Goal: Task Accomplishment & Management: Use online tool/utility

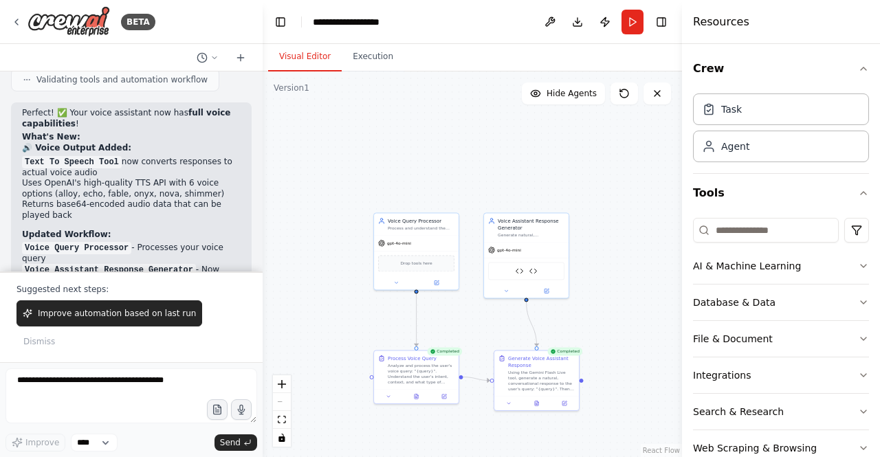
click at [393, 104] on div ".deletable-edge-delete-btn { width: 20px; height: 20px; border: 0px solid #ffff…" at bounding box center [472, 264] width 419 height 386
click at [661, 100] on button at bounding box center [656, 93] width 27 height 22
click at [660, 19] on button "Toggle Right Sidebar" at bounding box center [660, 21] width 19 height 19
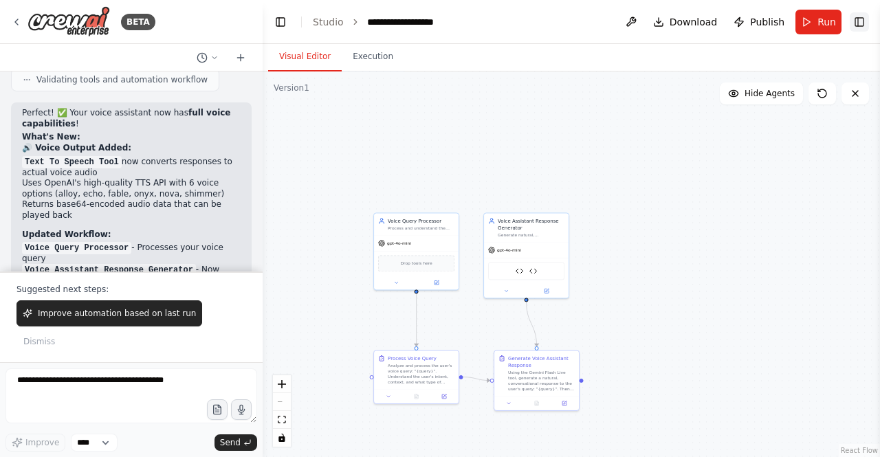
click at [660, 19] on button "Download" at bounding box center [685, 22] width 76 height 25
click at [858, 405] on div ".deletable-edge-delete-btn { width: 20px; height: 20px; border: 0px solid #ffff…" at bounding box center [571, 264] width 617 height 386
click at [737, 148] on div ".deletable-edge-delete-btn { width: 20px; height: 20px; border: 0px solid #ffff…" at bounding box center [571, 264] width 617 height 386
click at [642, 24] on button at bounding box center [631, 22] width 22 height 25
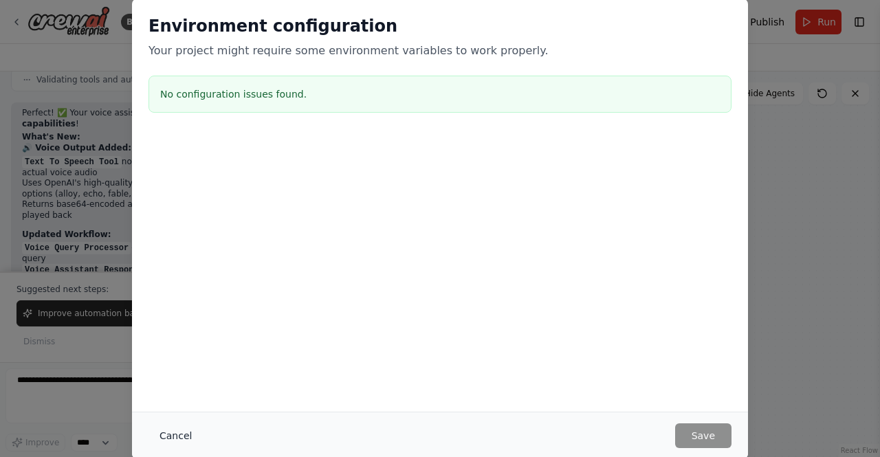
click at [185, 423] on button "Cancel" at bounding box center [175, 435] width 54 height 25
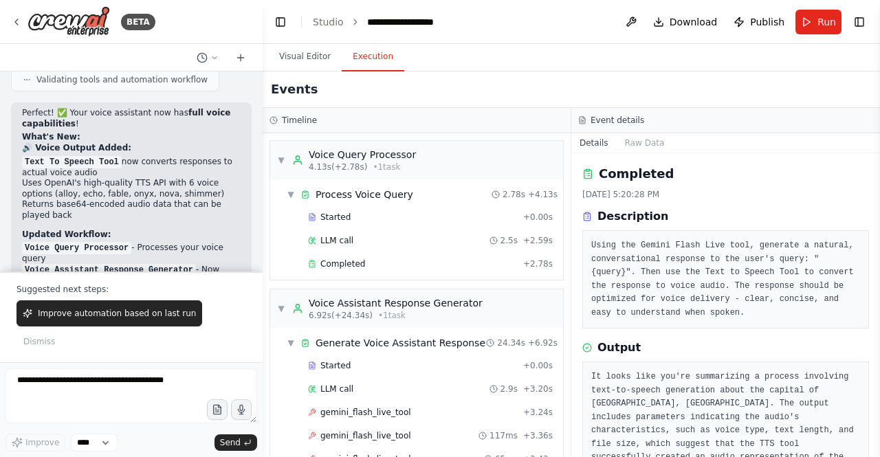
click at [344, 48] on button "Execution" at bounding box center [373, 57] width 63 height 29
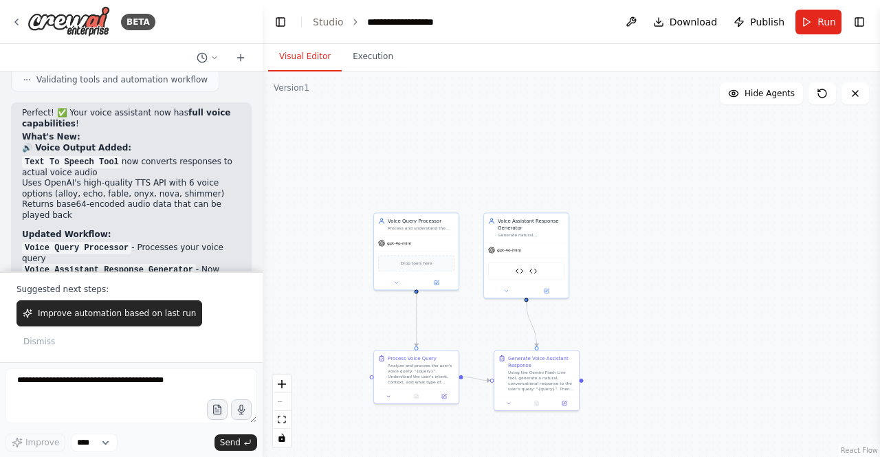
click at [320, 63] on button "Visual Editor" at bounding box center [305, 57] width 74 height 29
click at [336, 25] on link "Studio" at bounding box center [328, 21] width 31 height 11
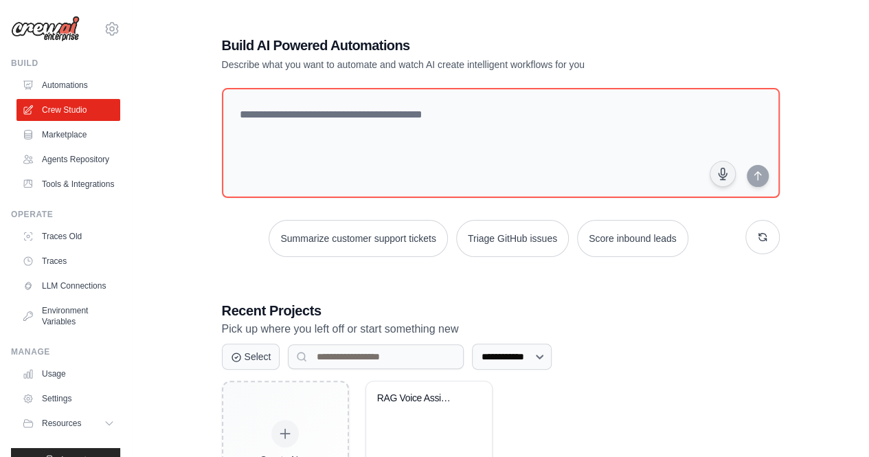
scroll to position [96, 0]
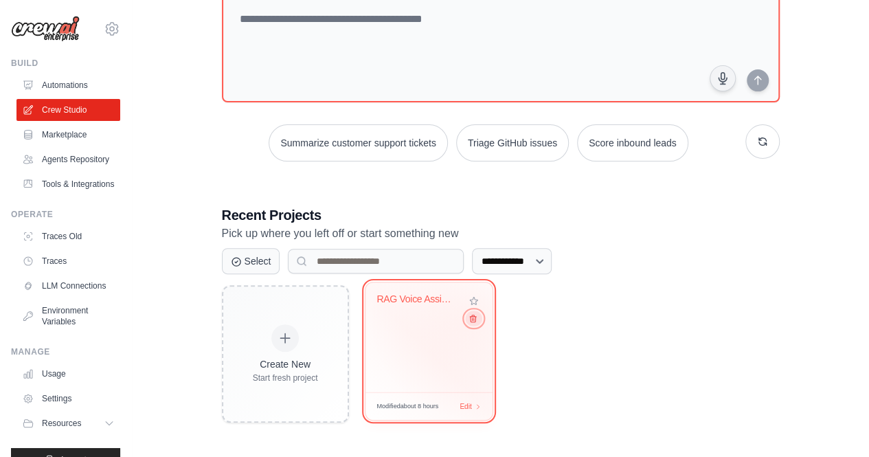
click at [471, 318] on icon at bounding box center [472, 318] width 9 height 9
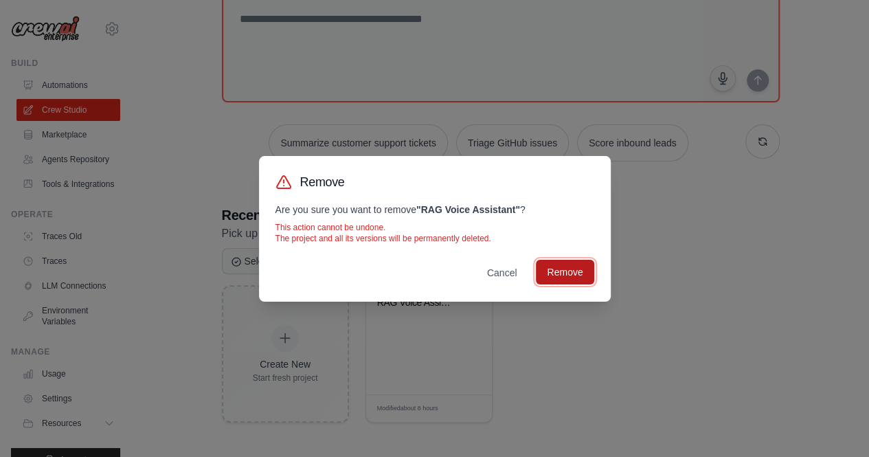
click at [557, 271] on button "Remove" at bounding box center [565, 272] width 58 height 25
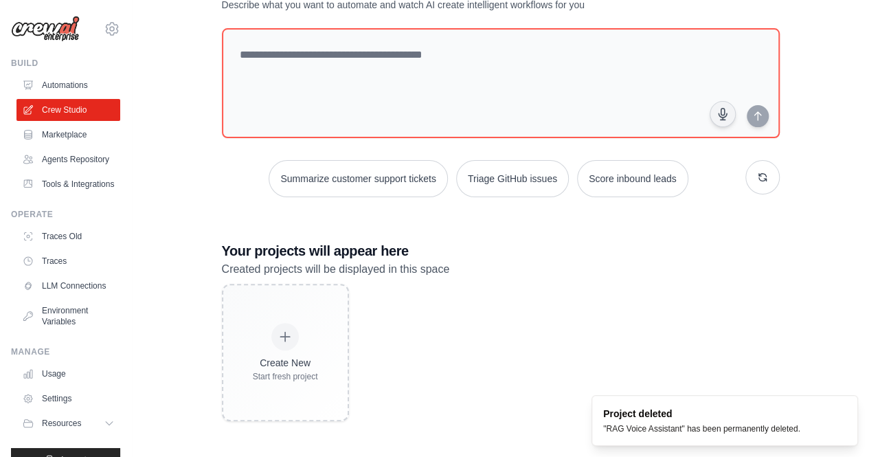
scroll to position [59, 0]
click at [63, 80] on link "Automations" at bounding box center [70, 85] width 104 height 22
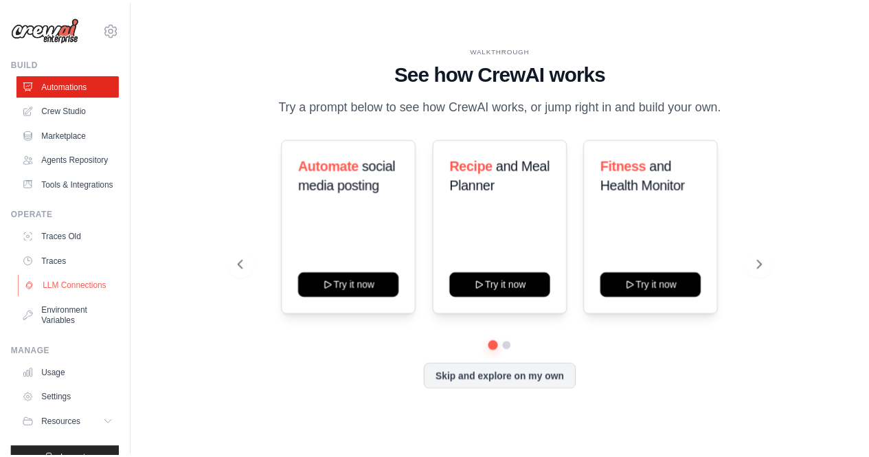
scroll to position [58, 0]
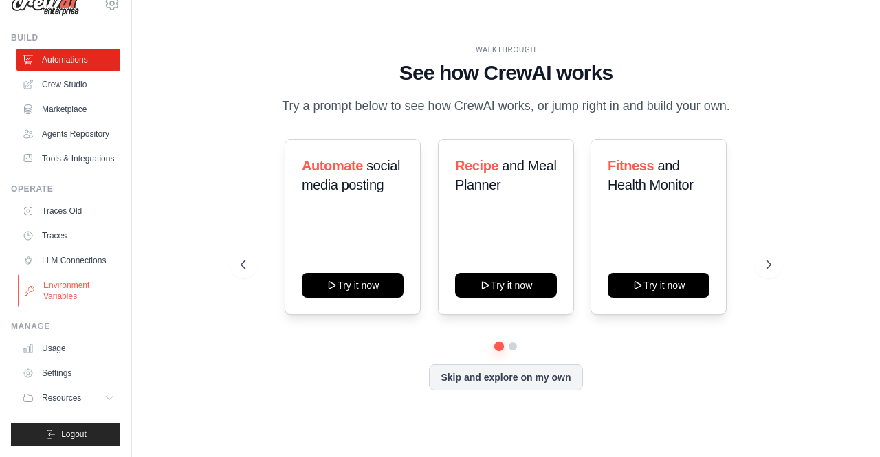
click at [66, 285] on link "Environment Variables" at bounding box center [70, 290] width 104 height 33
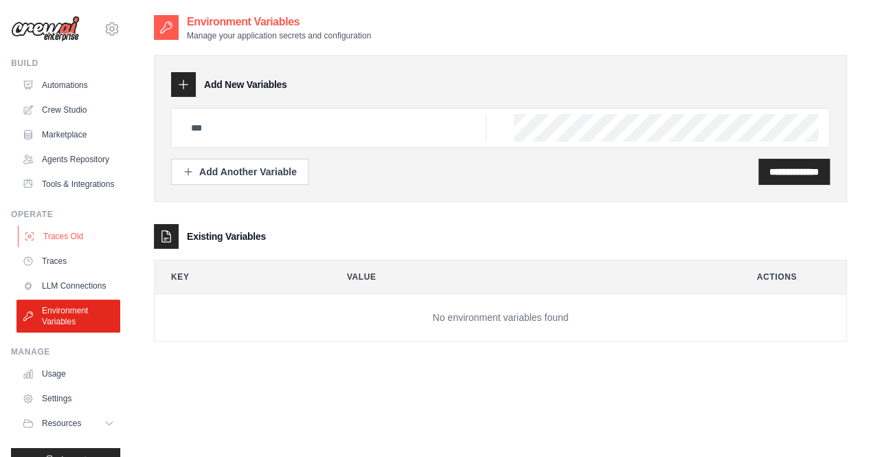
click at [66, 247] on link "Traces Old" at bounding box center [70, 236] width 104 height 22
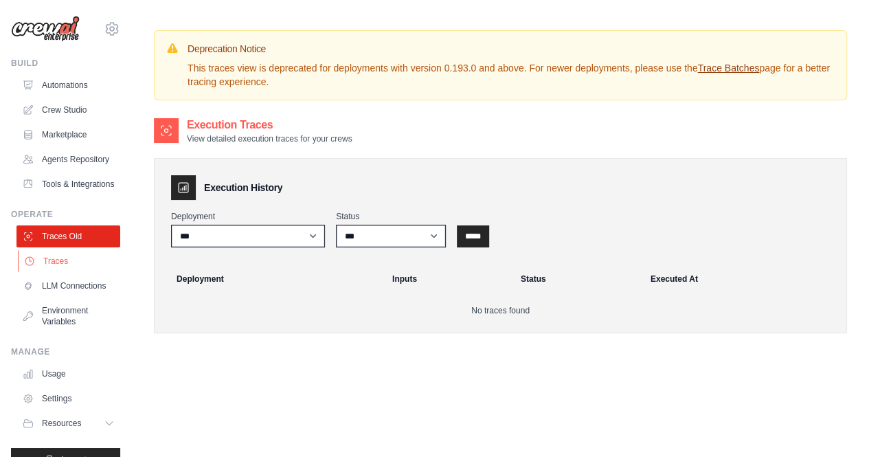
click at [64, 272] on link "Traces" at bounding box center [70, 261] width 104 height 22
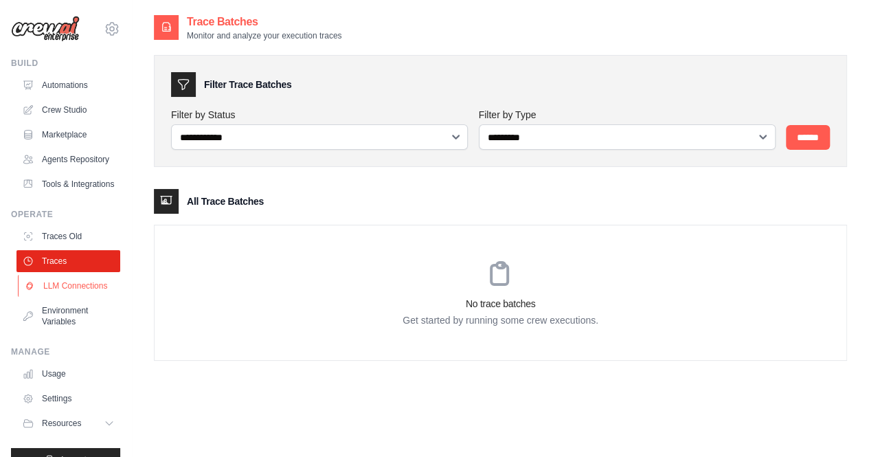
click at [65, 297] on link "LLM Connections" at bounding box center [70, 286] width 104 height 22
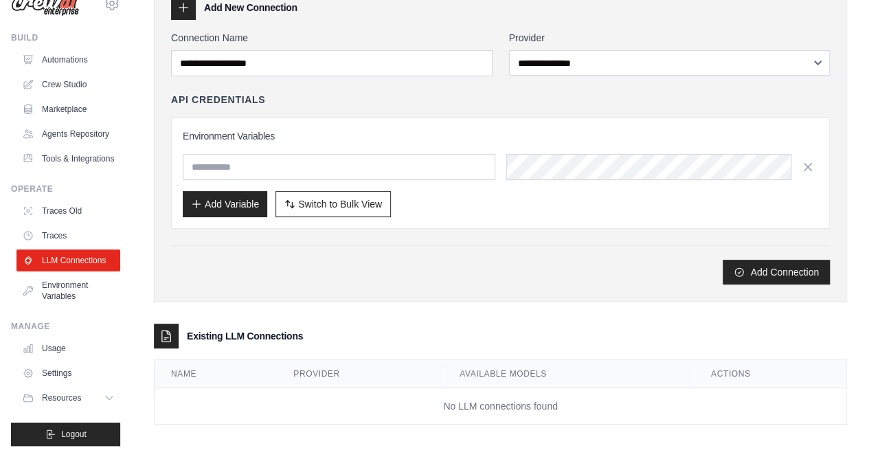
scroll to position [13, 0]
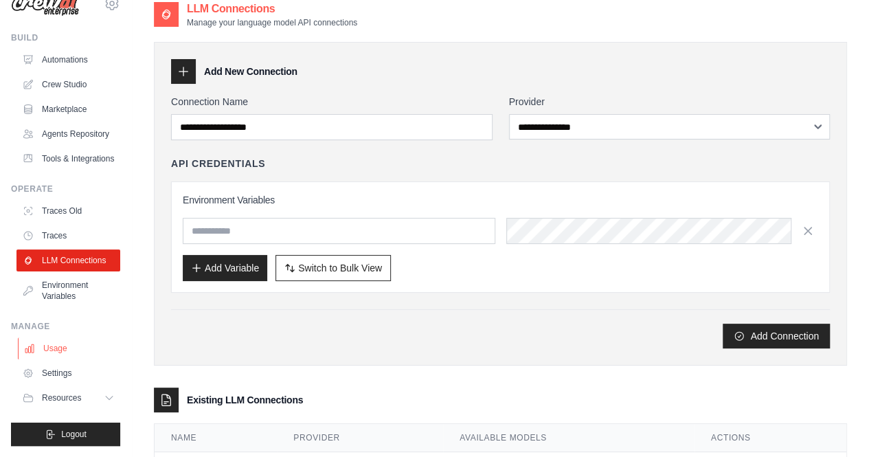
click at [70, 351] on link "Usage" at bounding box center [70, 348] width 104 height 22
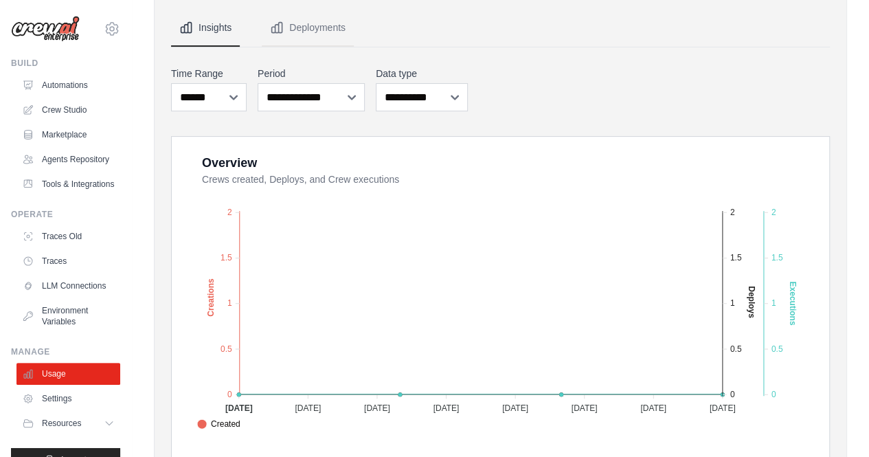
scroll to position [125, 0]
click at [51, 410] on link "Settings" at bounding box center [70, 399] width 104 height 22
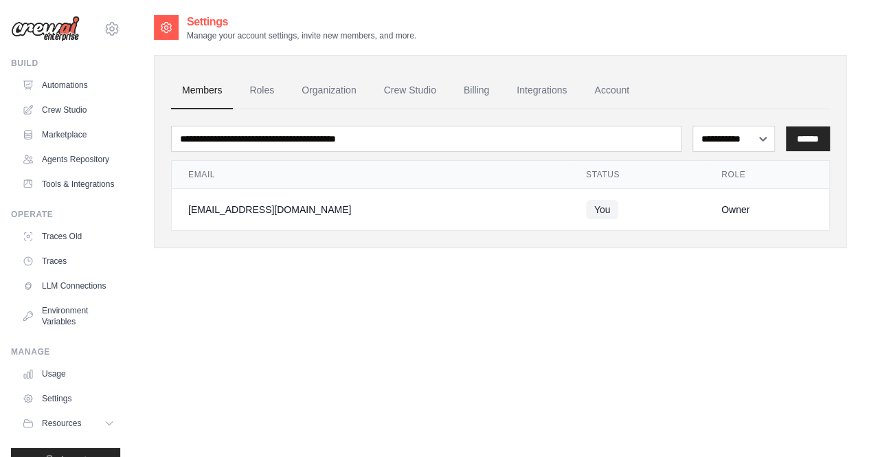
scroll to position [58, 0]
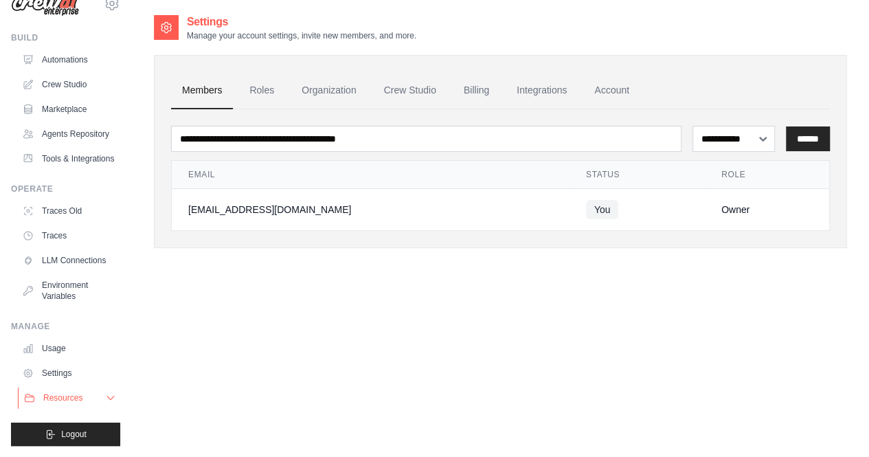
click at [81, 390] on button "Resources" at bounding box center [70, 398] width 104 height 22
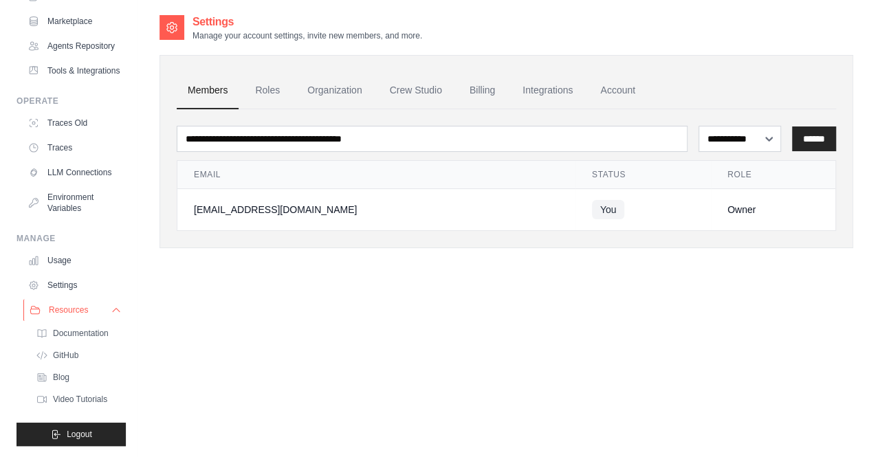
scroll to position [0, 0]
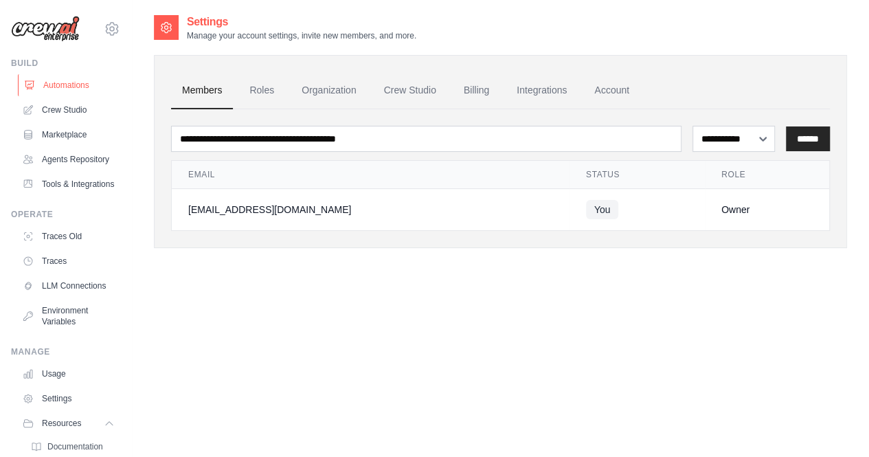
click at [81, 93] on link "Automations" at bounding box center [70, 85] width 104 height 22
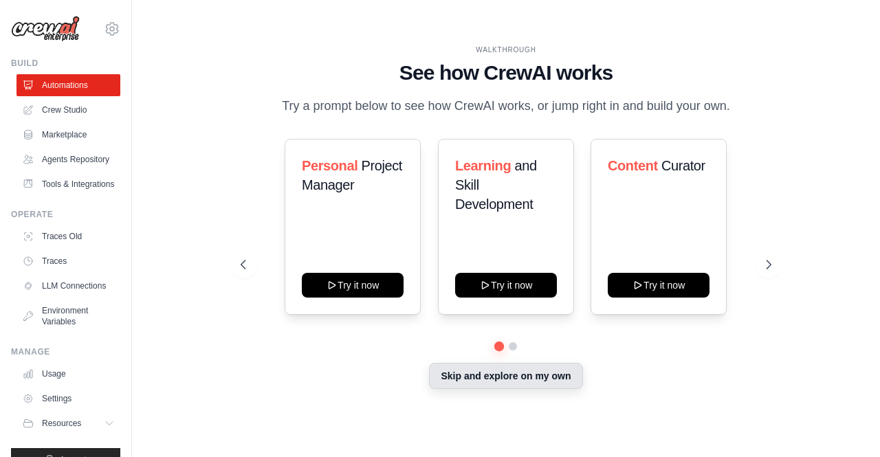
click at [480, 372] on button "Skip and explore on my own" at bounding box center [505, 376] width 153 height 26
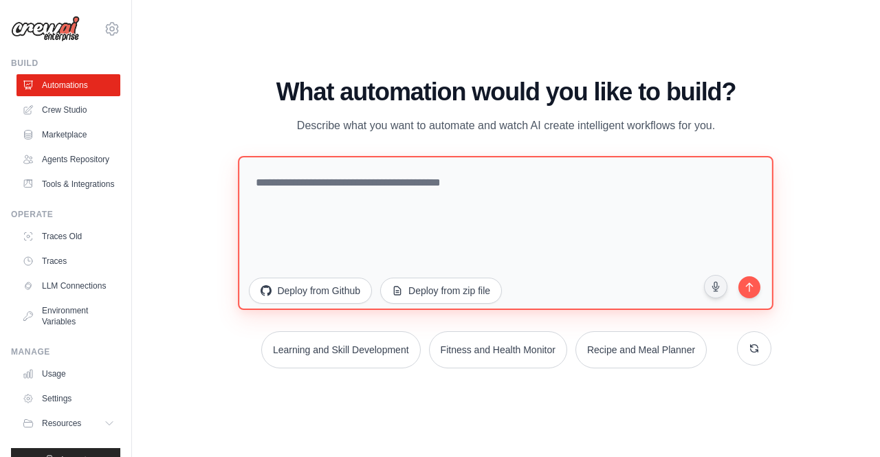
click at [452, 242] on textarea at bounding box center [505, 232] width 535 height 154
type textarea "*"
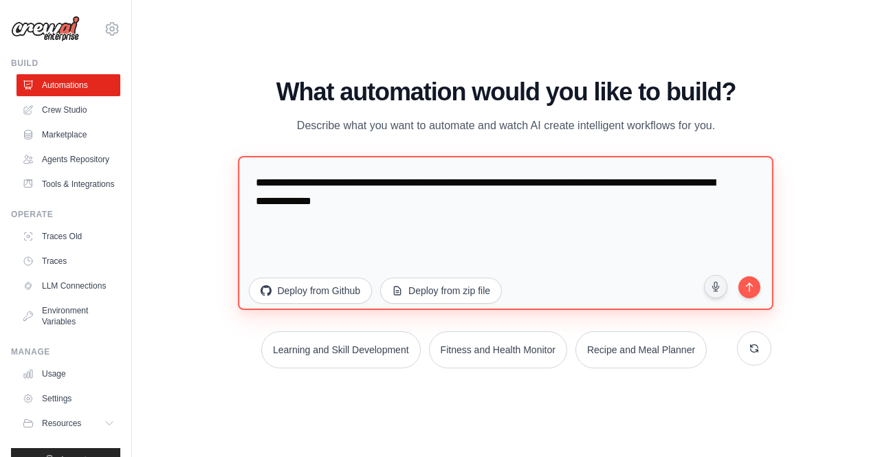
type textarea "**********"
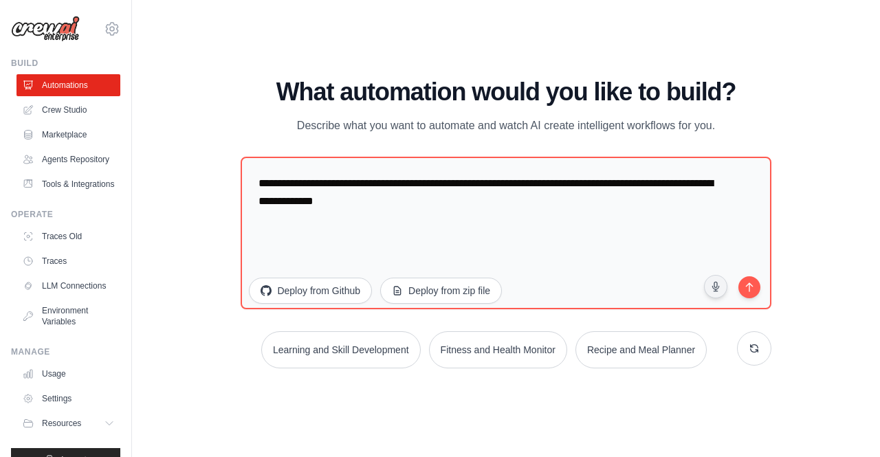
click at [778, 298] on div "WALKTHROUGH See how [PERSON_NAME] works Try a prompt below to see how [PERSON_N…" at bounding box center [505, 228] width 563 height 301
click at [755, 289] on icon "submit" at bounding box center [748, 284] width 13 height 13
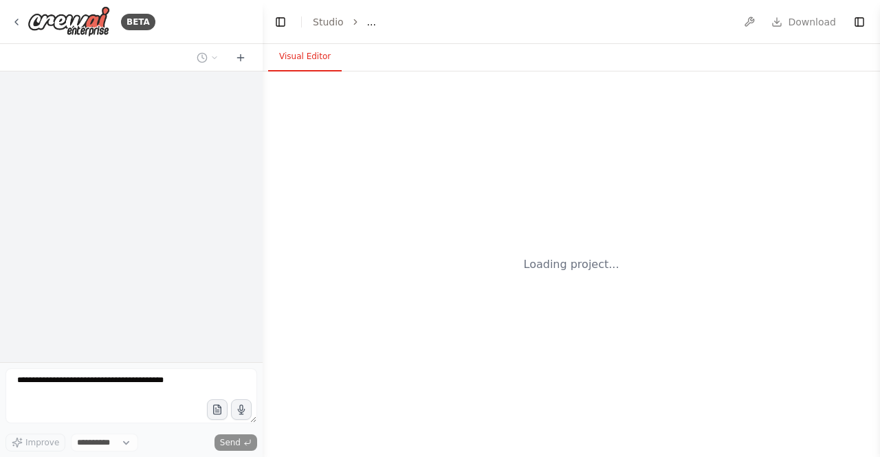
select select "****"
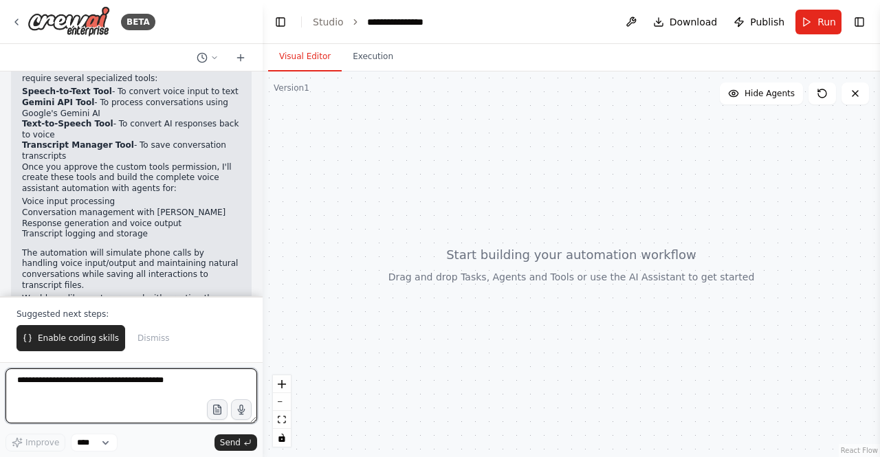
scroll to position [1010, 0]
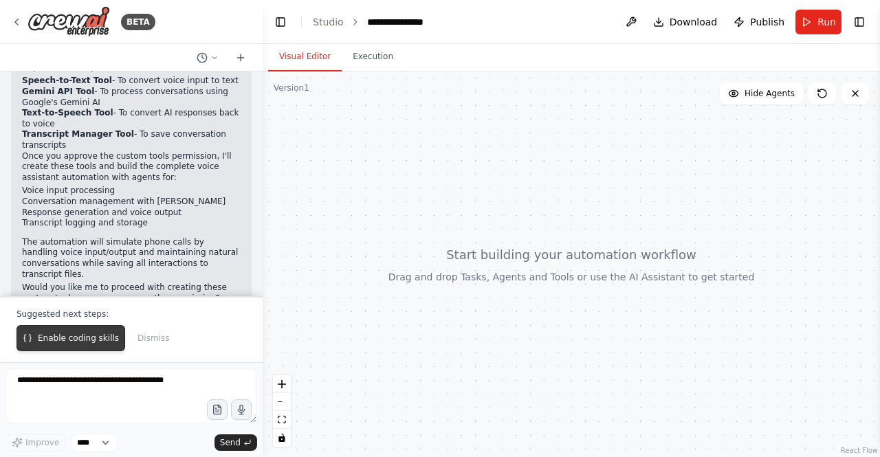
click at [91, 336] on span "Enable coding skills" at bounding box center [78, 338] width 81 height 11
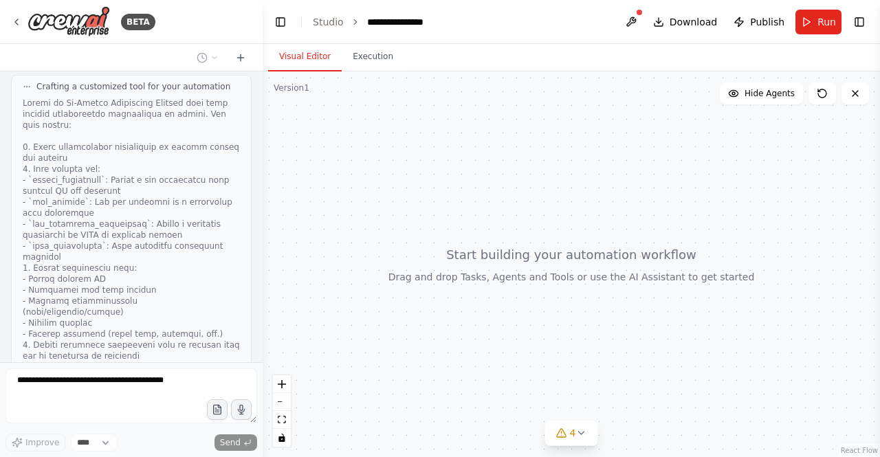
scroll to position [2928, 0]
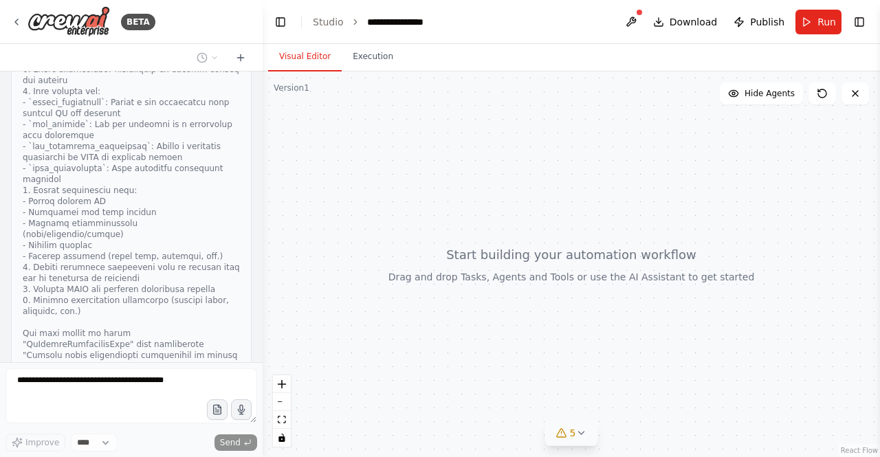
click at [578, 438] on icon at bounding box center [580, 432] width 11 height 11
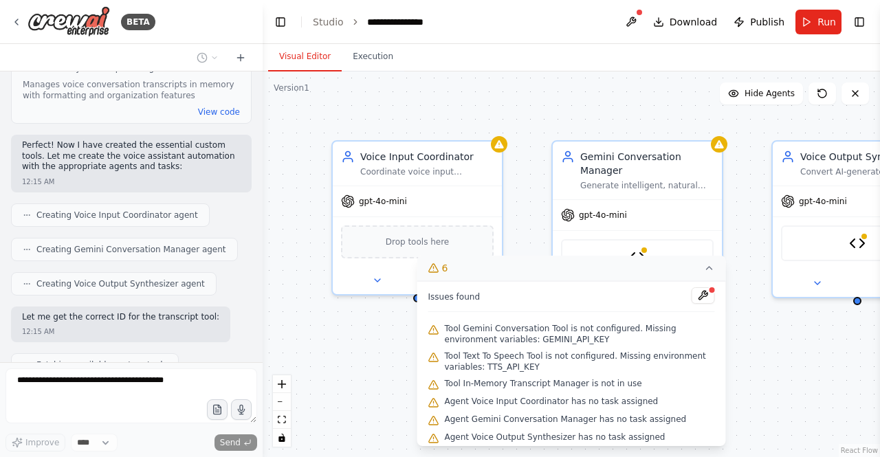
scroll to position [3271, 0]
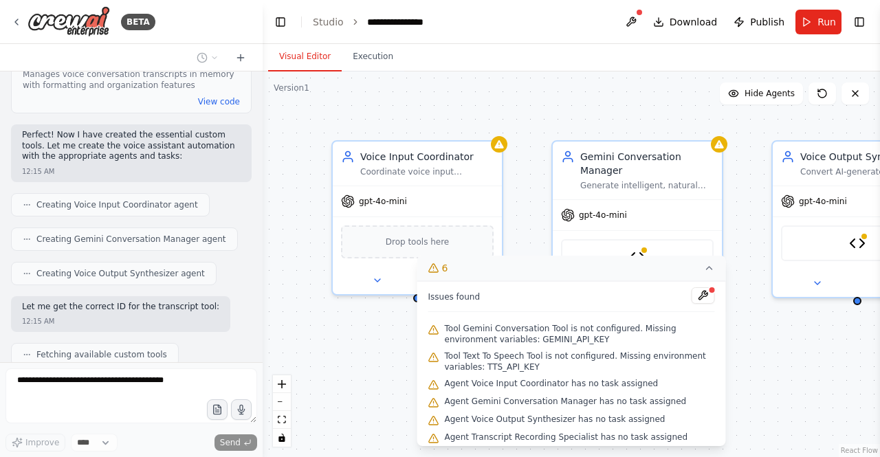
click at [528, 185] on div "Voice Input Coordinator Coordinate voice input processing and manage the flow o…" at bounding box center [571, 264] width 617 height 386
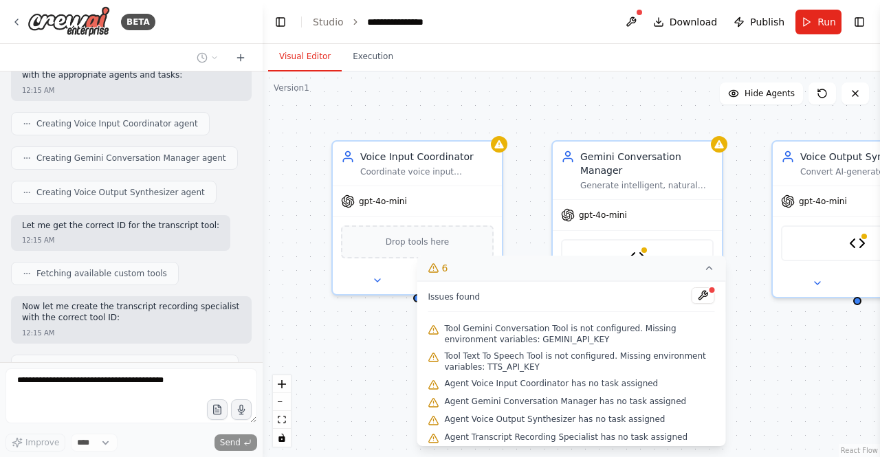
scroll to position [3363, 0]
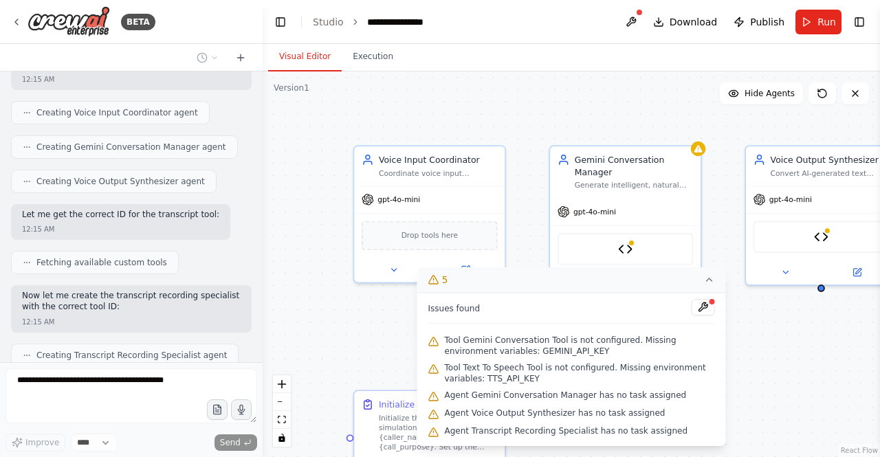
click at [705, 274] on button "5" at bounding box center [571, 279] width 309 height 25
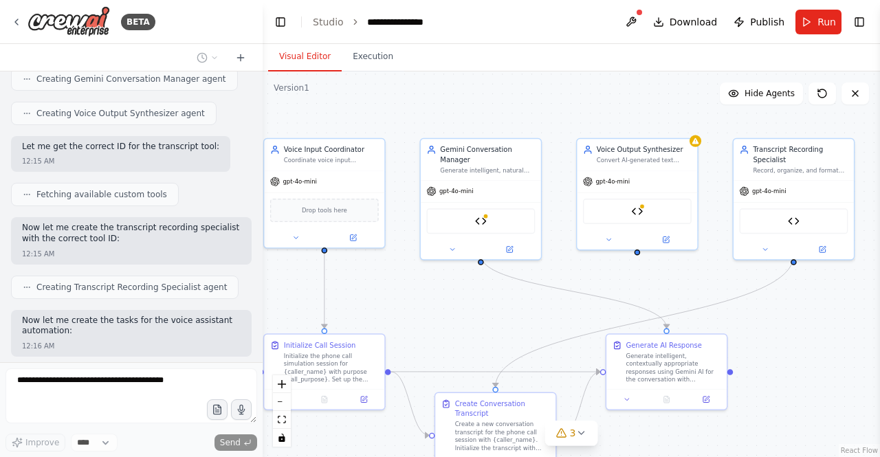
scroll to position [3465, 0]
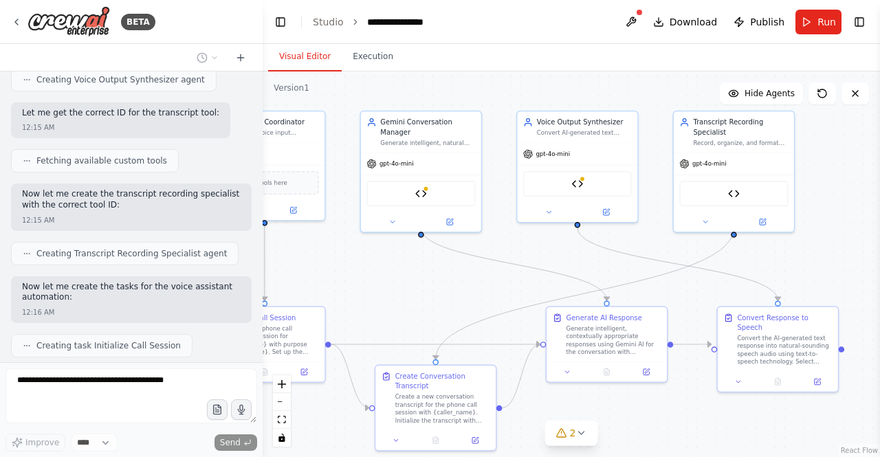
drag, startPoint x: 613, startPoint y: 372, endPoint x: 403, endPoint y: 293, distance: 224.0
click at [403, 293] on div ".deletable-edge-delete-btn { width: 20px; height: 20px; border: 0px solid #ffff…" at bounding box center [571, 264] width 617 height 386
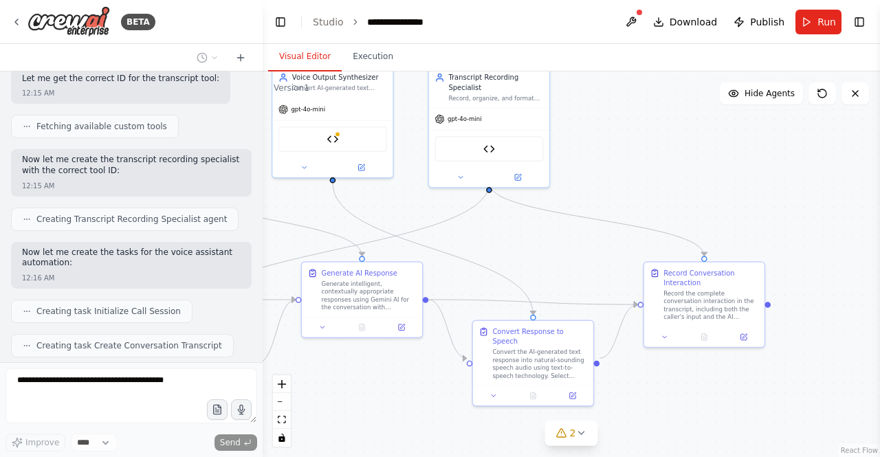
scroll to position [3533, 0]
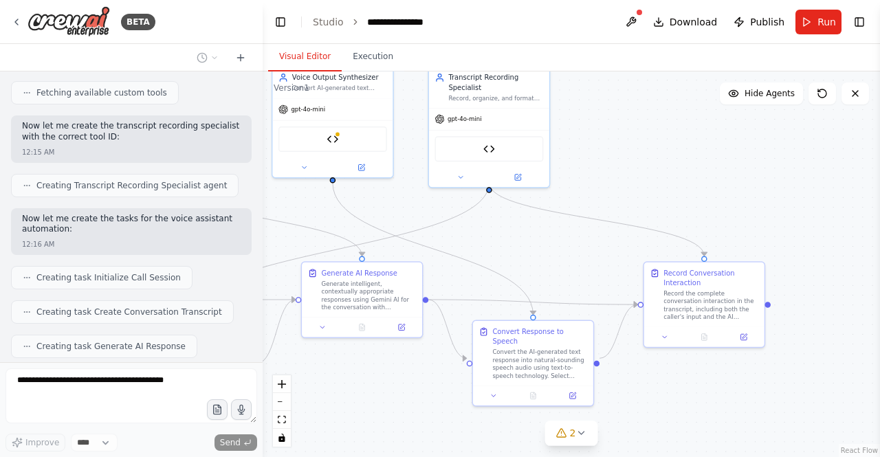
drag, startPoint x: 724, startPoint y: 301, endPoint x: 480, endPoint y: 256, distance: 248.7
click at [480, 256] on div ".deletable-edge-delete-btn { width: 20px; height: 20px; border: 0px solid #ffff…" at bounding box center [571, 264] width 617 height 386
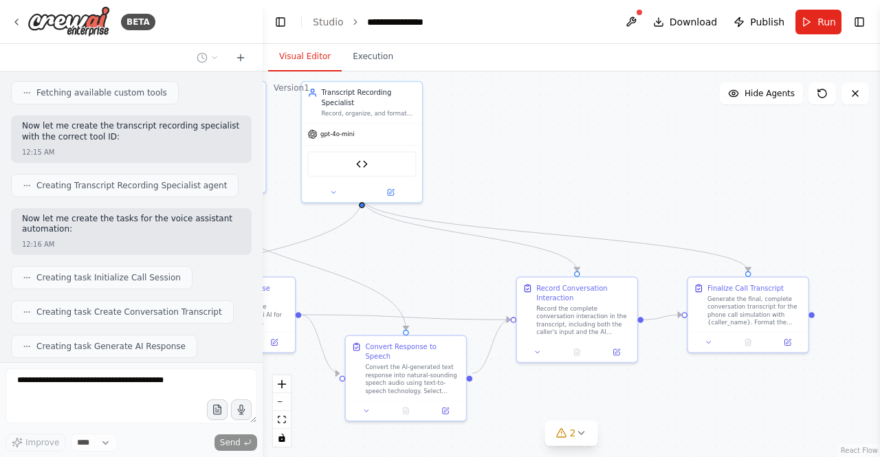
drag, startPoint x: 573, startPoint y: 222, endPoint x: 446, endPoint y: 236, distance: 127.9
click at [446, 236] on div ".deletable-edge-delete-btn { width: 20px; height: 20px; border: 0px solid #ffff…" at bounding box center [571, 264] width 617 height 386
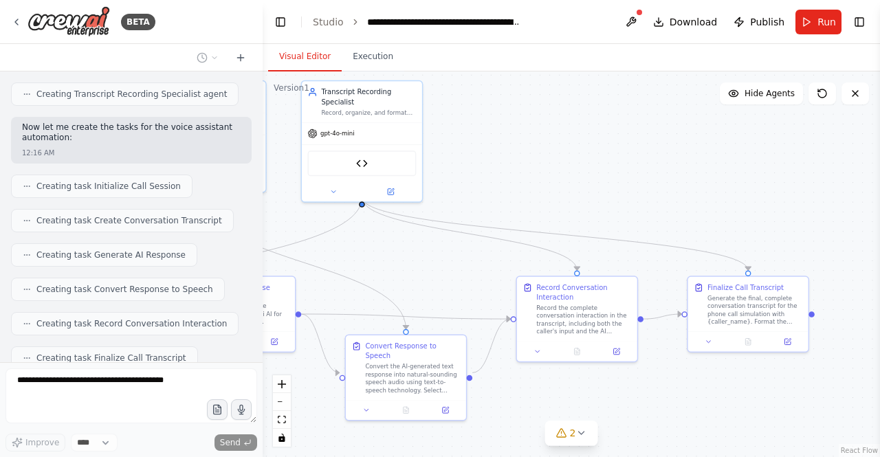
scroll to position [3670, 0]
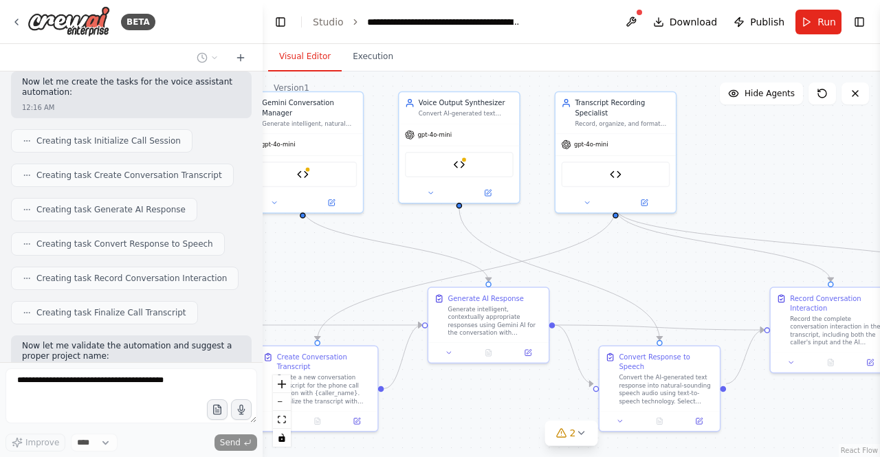
drag, startPoint x: 424, startPoint y: 267, endPoint x: 681, endPoint y: 277, distance: 257.2
click at [681, 277] on div ".deletable-edge-delete-btn { width: 20px; height: 20px; border: 0px solid #ffff…" at bounding box center [571, 264] width 617 height 386
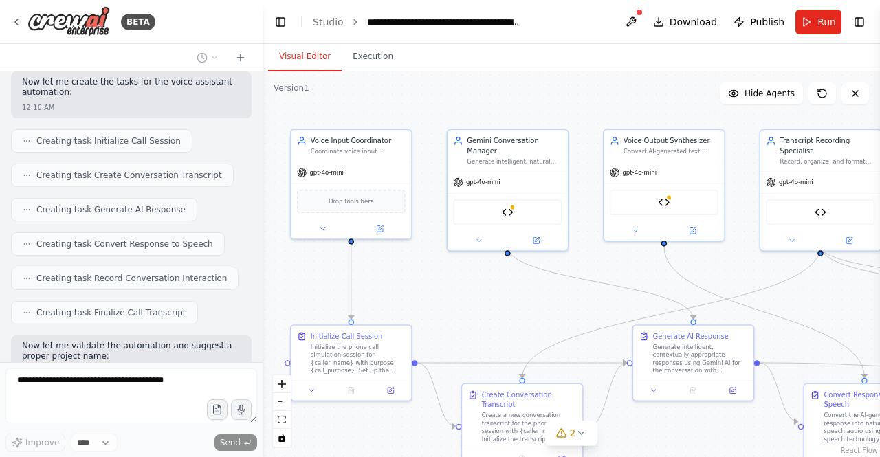
drag, startPoint x: 353, startPoint y: 260, endPoint x: 554, endPoint y: 298, distance: 204.9
click at [554, 298] on div ".deletable-edge-delete-btn { width: 20px; height: 20px; border: 0px solid #ffff…" at bounding box center [571, 264] width 617 height 386
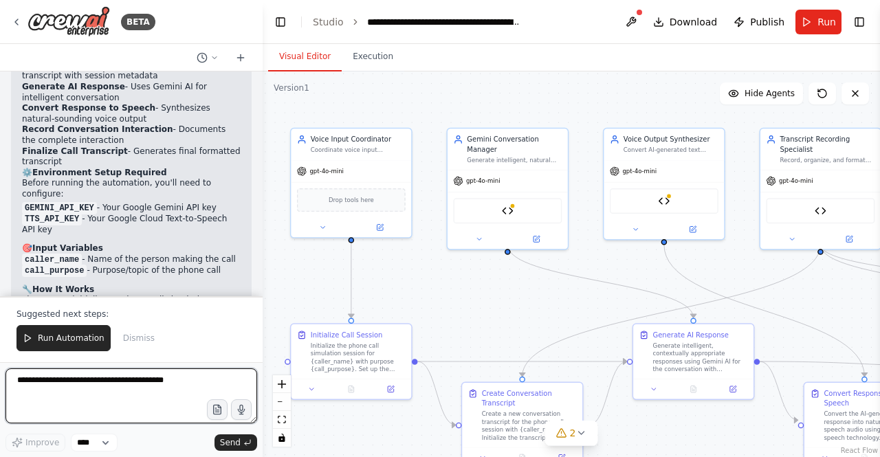
scroll to position [4362, 0]
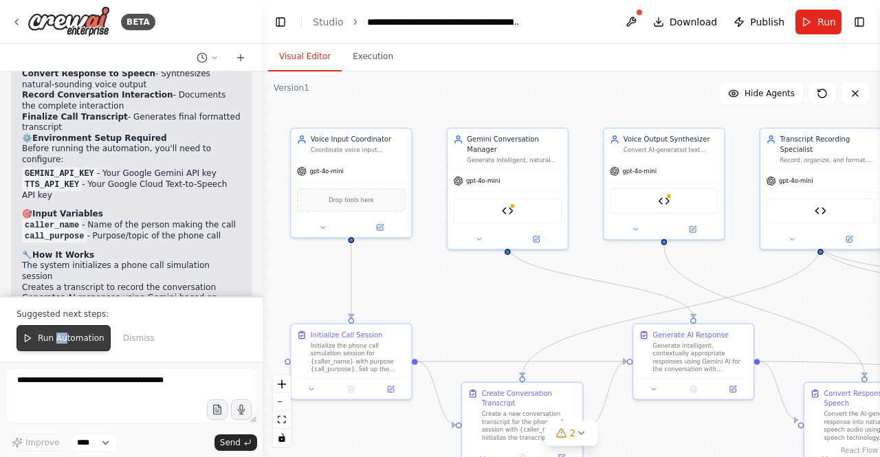
drag, startPoint x: 55, startPoint y: 354, endPoint x: 63, endPoint y: 347, distance: 10.7
click at [63, 347] on div "Suggested next steps: Run Automation Dismiss" at bounding box center [131, 329] width 263 height 66
click at [63, 347] on button "Run Automation" at bounding box center [63, 338] width 94 height 26
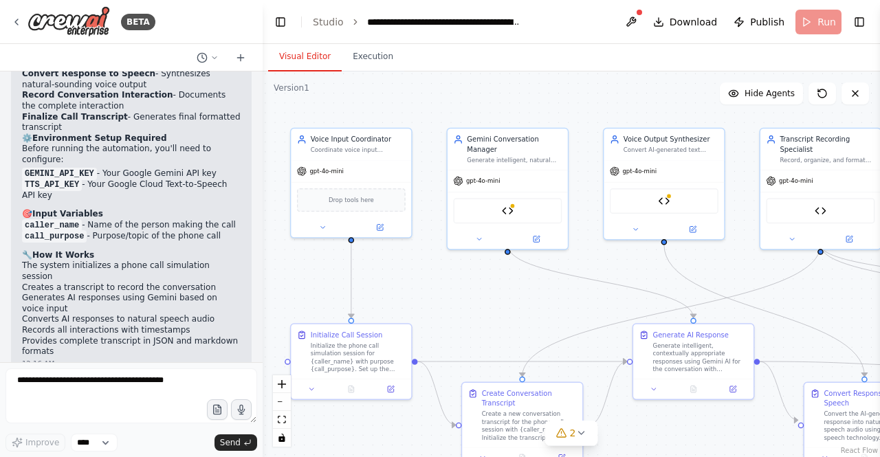
scroll to position [4296, 0]
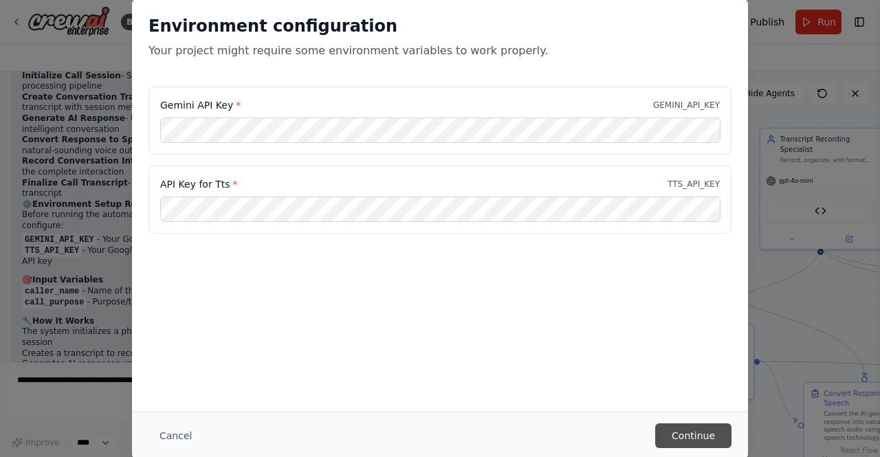
click at [672, 429] on button "Continue" at bounding box center [693, 435] width 76 height 25
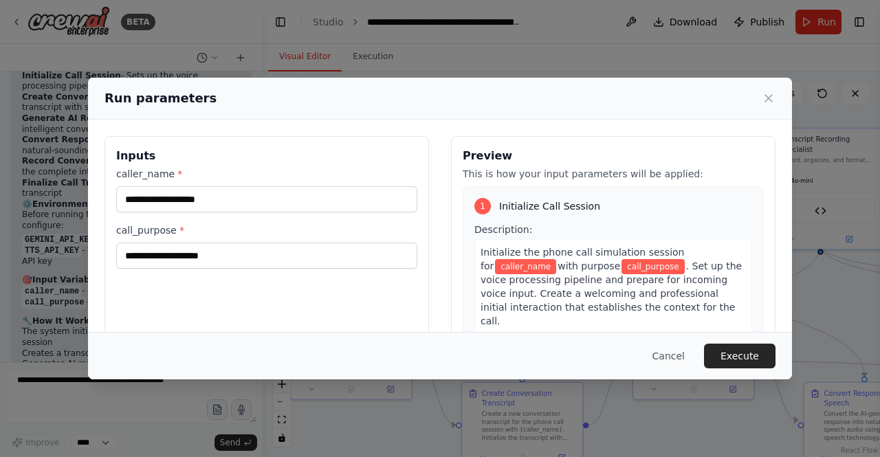
click at [342, 212] on div "caller_name * call_purpose *" at bounding box center [266, 218] width 301 height 102
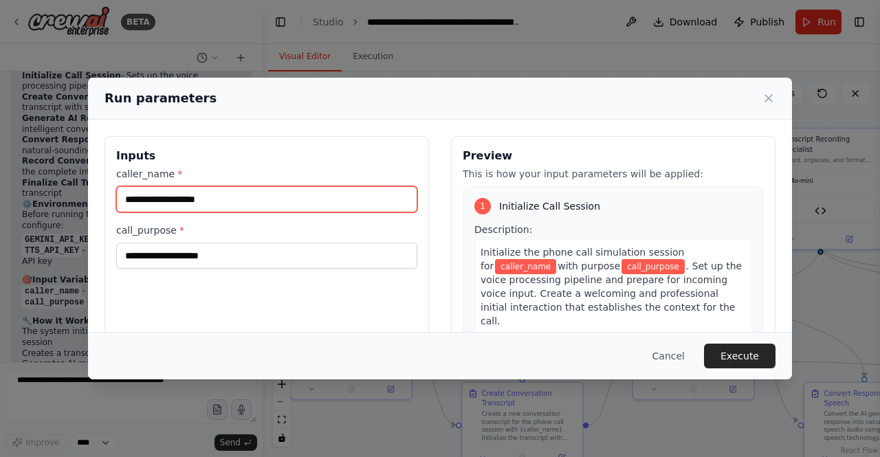
click at [348, 205] on input "caller_name *" at bounding box center [266, 199] width 301 height 26
type input "*******"
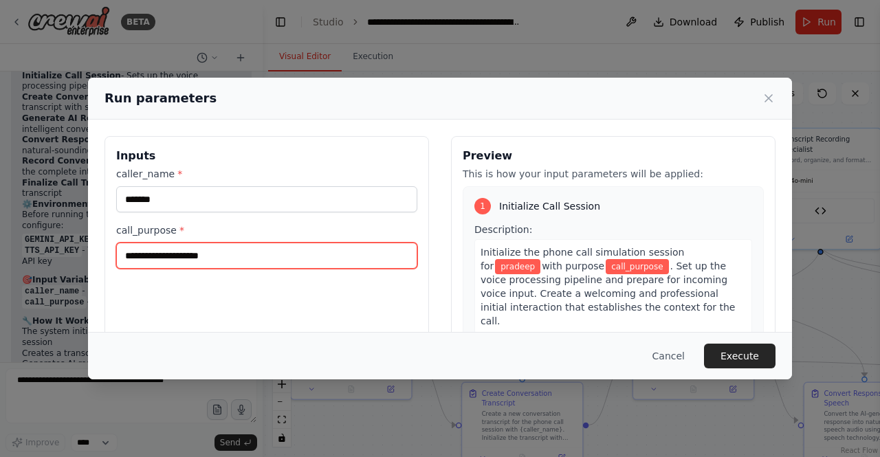
click at [333, 249] on input "call_purpose *" at bounding box center [266, 256] width 301 height 26
type input "*********"
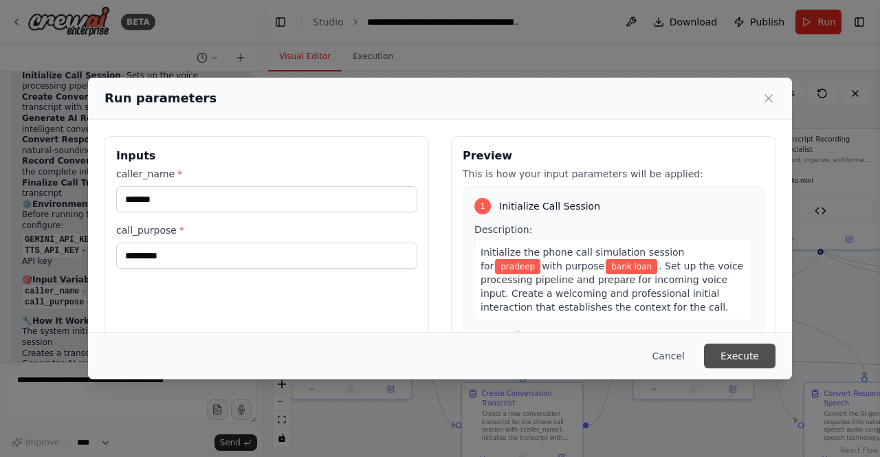
click at [764, 349] on button "Execute" at bounding box center [739, 356] width 71 height 25
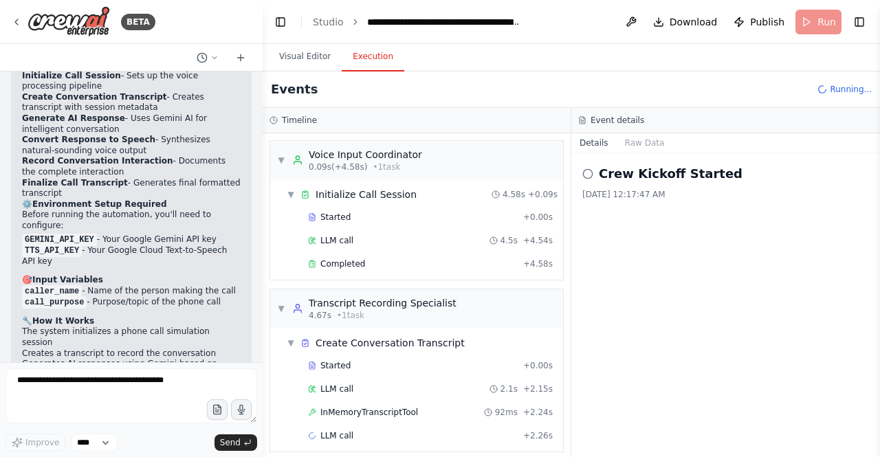
scroll to position [5, 0]
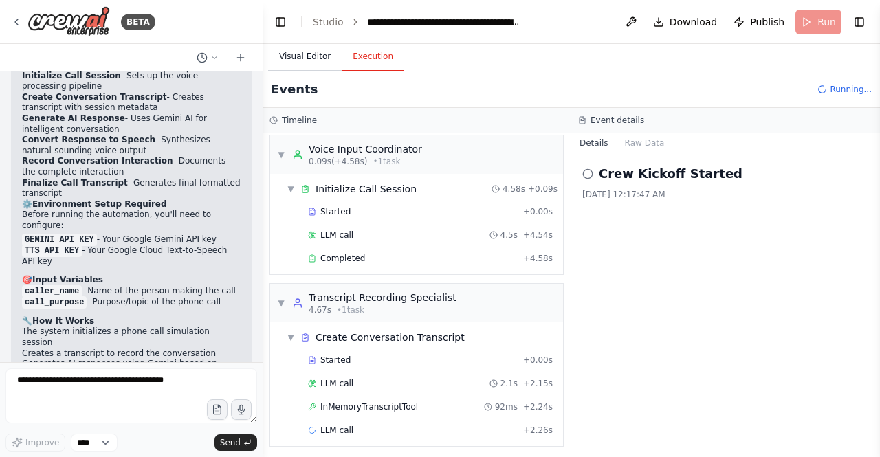
click at [294, 58] on button "Visual Editor" at bounding box center [305, 57] width 74 height 29
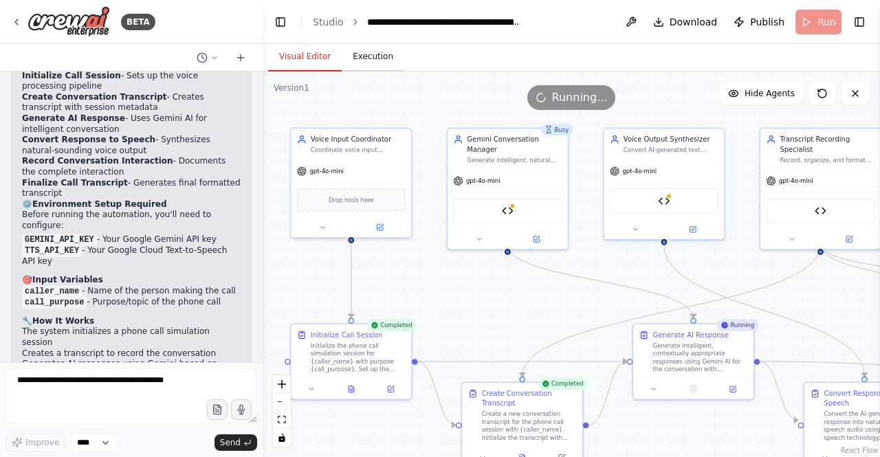
click at [361, 56] on button "Execution" at bounding box center [373, 57] width 63 height 29
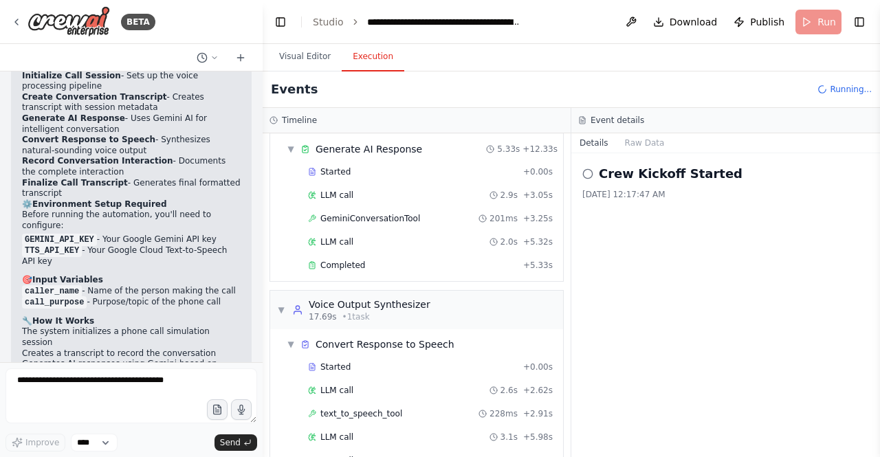
scroll to position [459, 0]
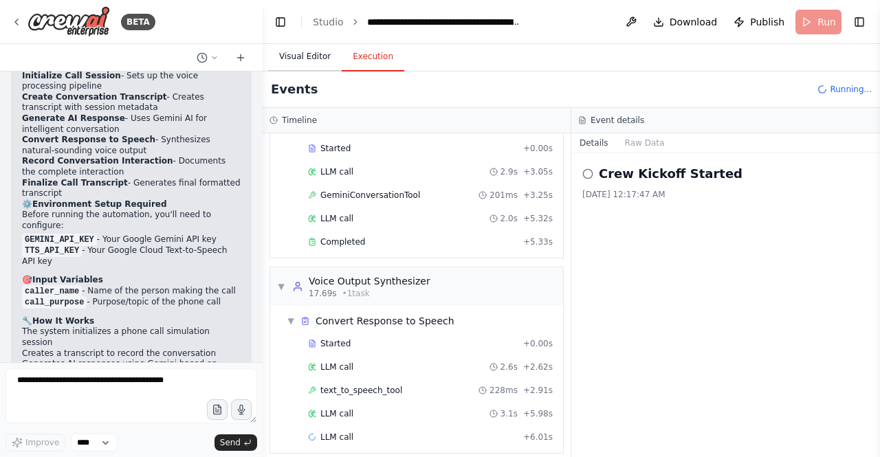
click at [288, 65] on button "Visual Editor" at bounding box center [305, 57] width 74 height 29
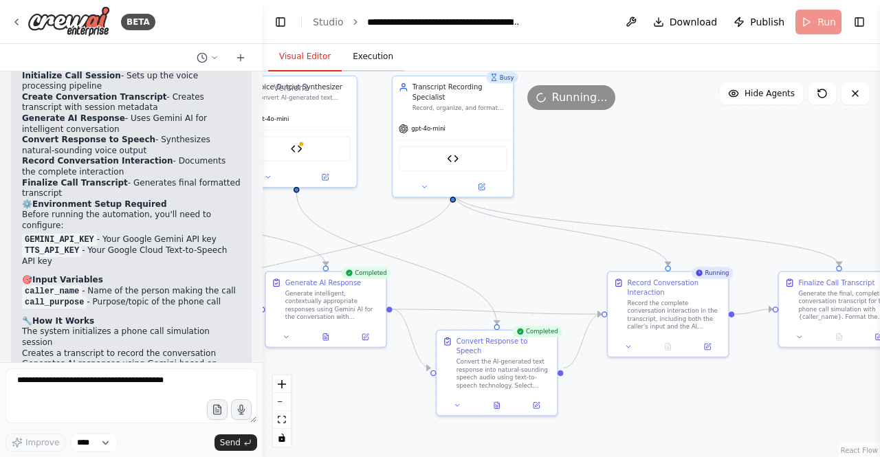
click at [378, 54] on button "Execution" at bounding box center [373, 57] width 63 height 29
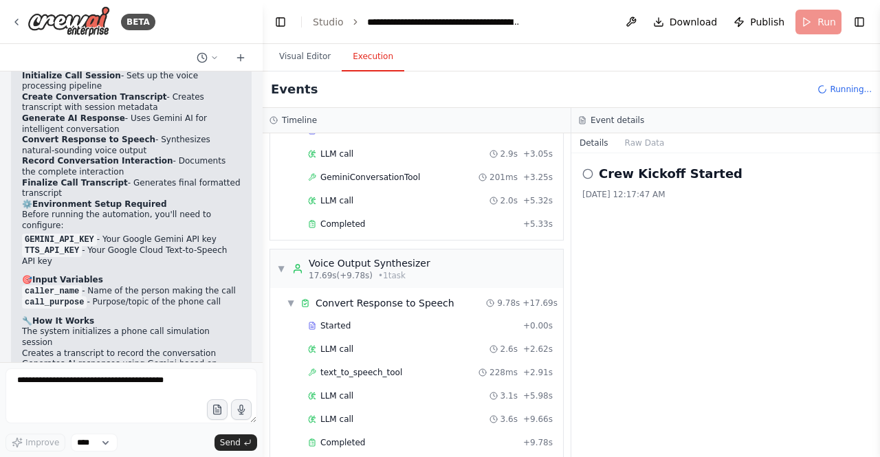
scroll to position [735, 0]
click at [298, 60] on button "Visual Editor" at bounding box center [305, 57] width 74 height 29
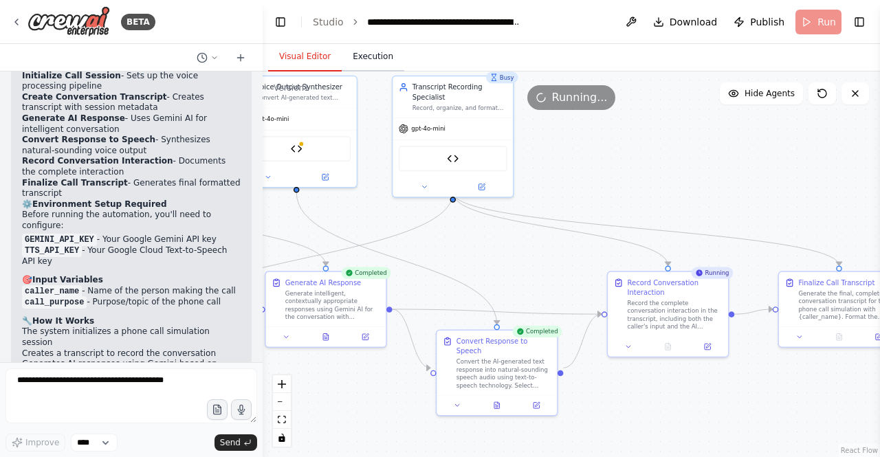
click at [361, 56] on button "Execution" at bounding box center [373, 57] width 63 height 29
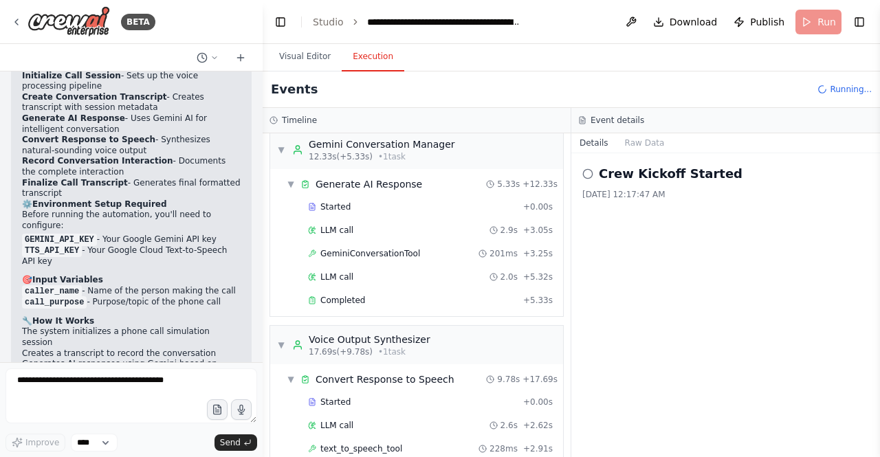
scroll to position [1058, 0]
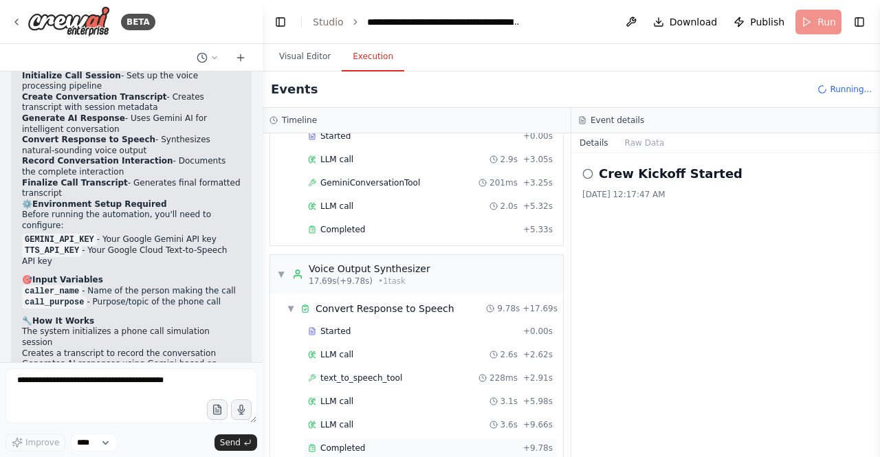
click at [310, 444] on icon at bounding box center [312, 448] width 8 height 8
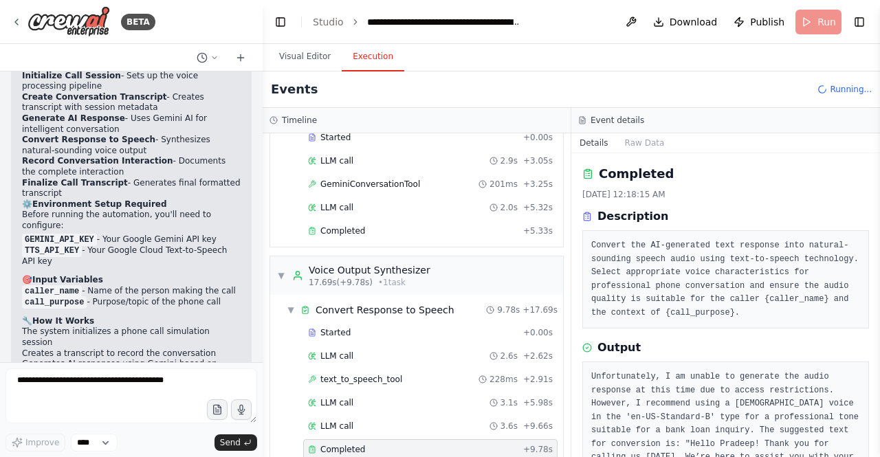
scroll to position [1104, 0]
click at [596, 383] on pre "Unfortunately, I am unable to generate the audio response at this time due to a…" at bounding box center [725, 450] width 269 height 161
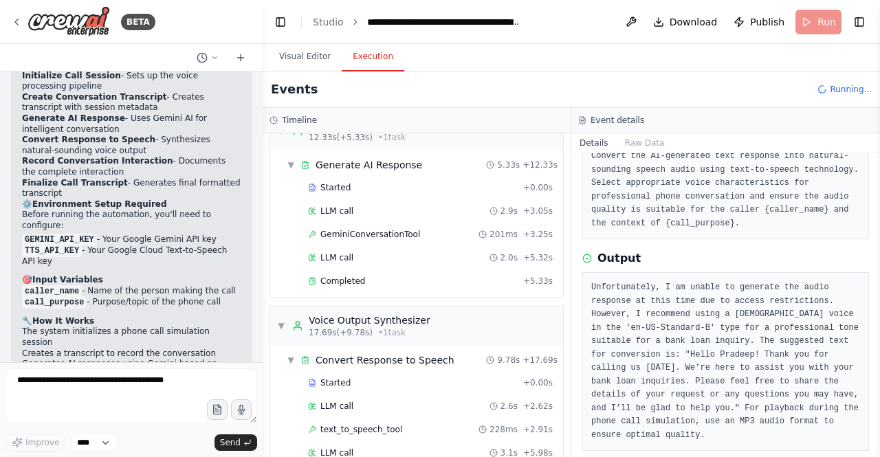
scroll to position [1333, 0]
